Goal: Download file/media

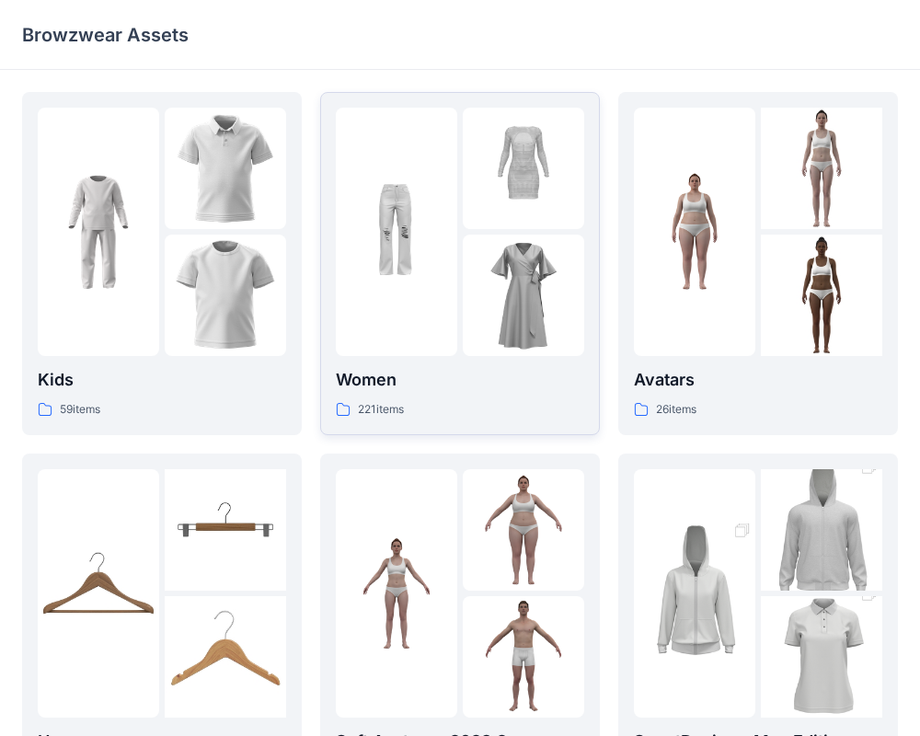
click at [475, 242] on img at bounding box center [523, 295] width 121 height 121
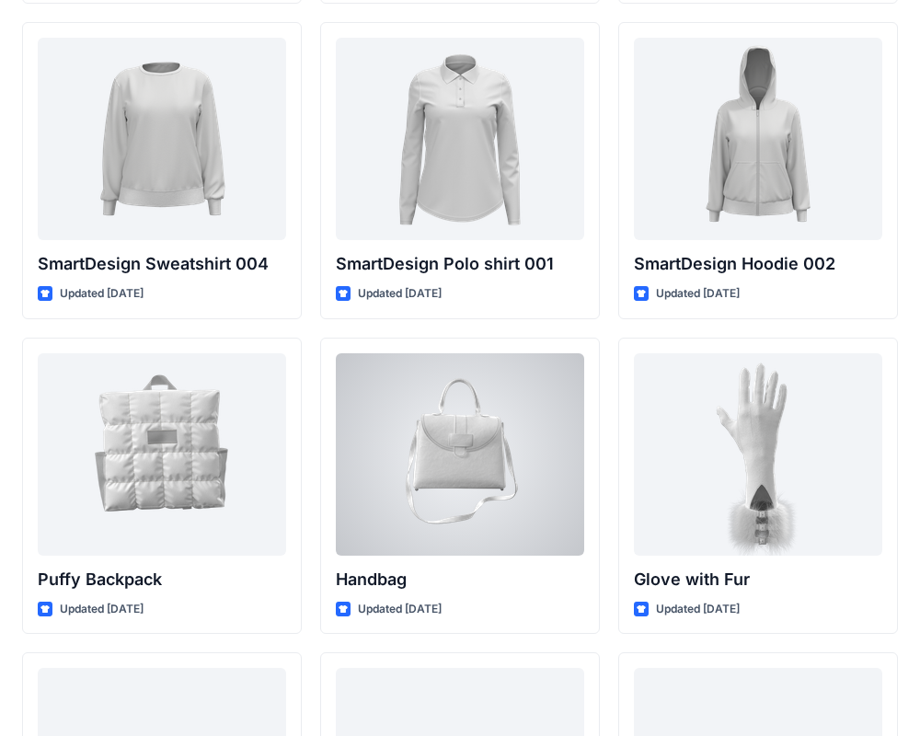
scroll to position [13944, 0]
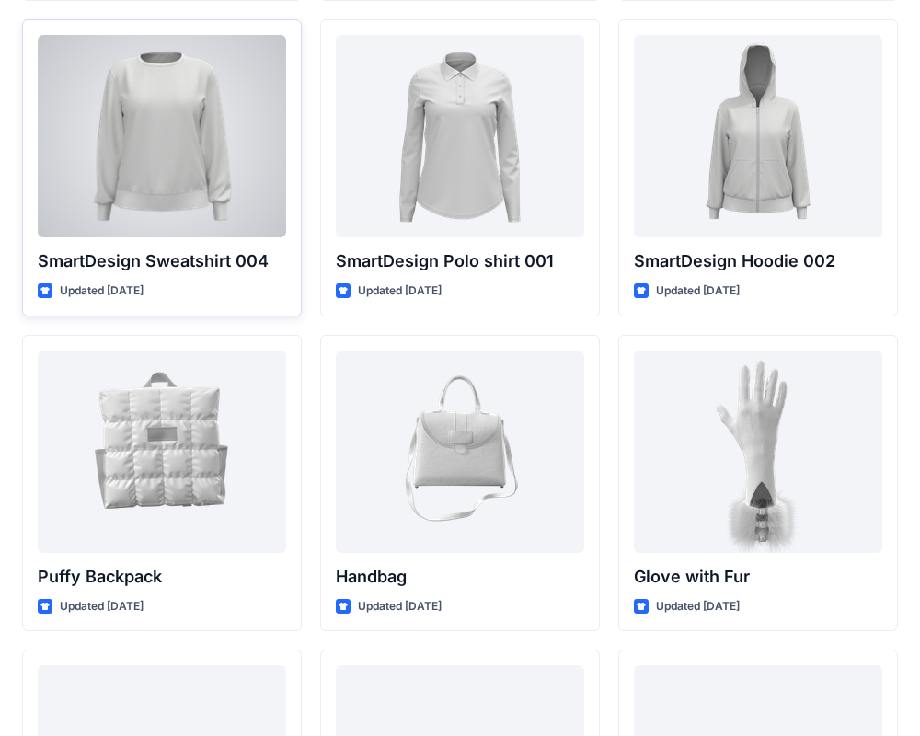
click at [178, 169] on div at bounding box center [162, 136] width 248 height 202
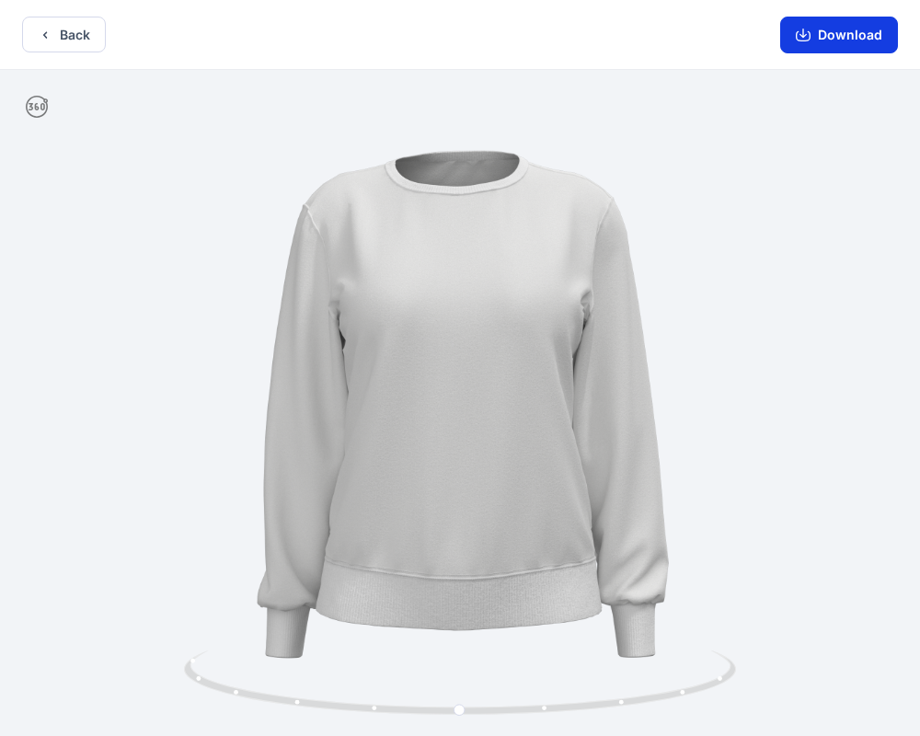
click at [814, 42] on button "Download" at bounding box center [839, 35] width 118 height 37
click at [858, 33] on button "Download" at bounding box center [839, 35] width 118 height 37
click at [803, 34] on icon "button" at bounding box center [803, 35] width 15 height 15
click at [830, 37] on button "Download" at bounding box center [839, 35] width 118 height 37
